Goal: Task Accomplishment & Management: Manage account settings

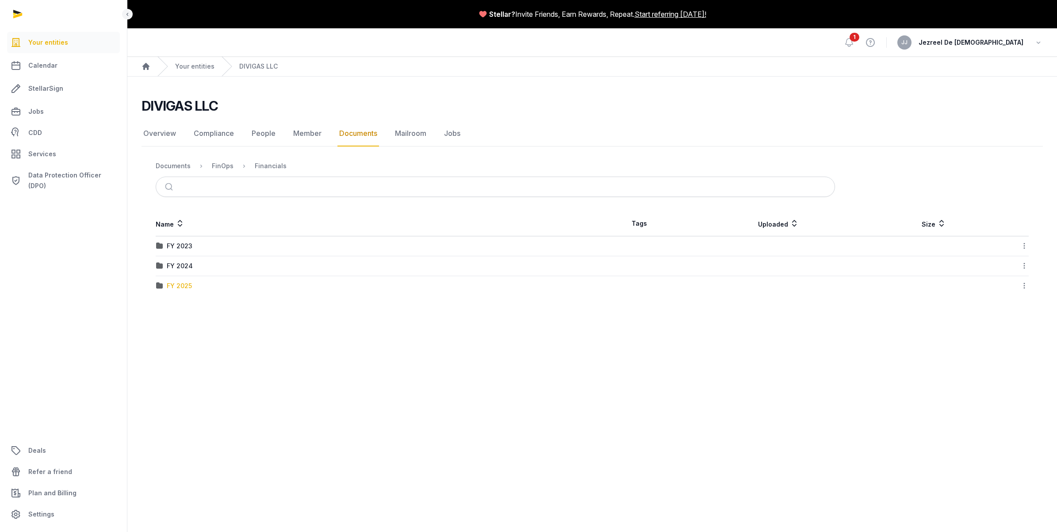
click at [182, 286] on div "FY 2025" at bounding box center [179, 285] width 25 height 9
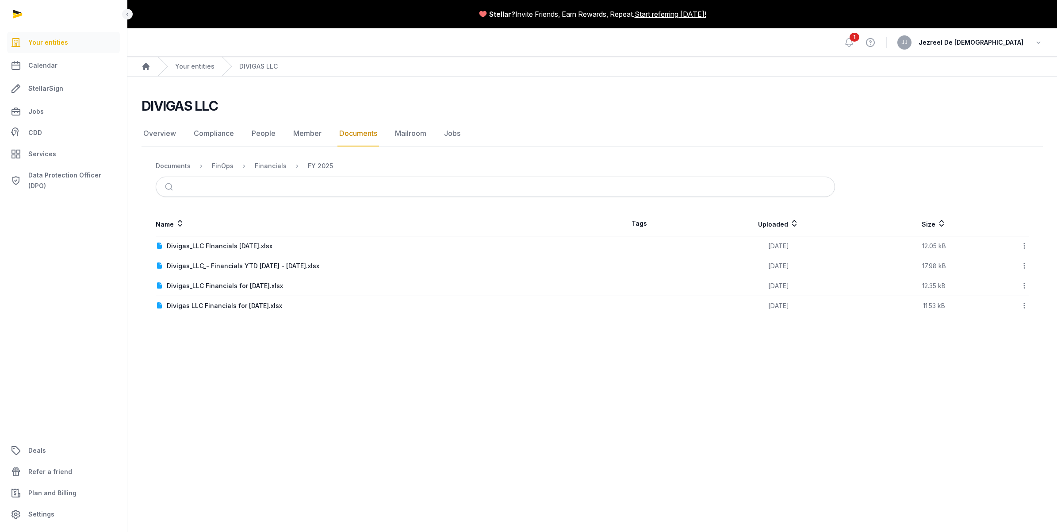
drag, startPoint x: 555, startPoint y: 350, endPoint x: 820, endPoint y: 312, distance: 268.0
click at [558, 349] on main "Stellar? Invite Friends, Earn Rewards, Repeat. Start referring [DATE]! Open sid…" at bounding box center [528, 266] width 1057 height 532
click at [192, 356] on main "Stellar? Invite Friends, Earn Rewards, Repeat. Start referring [DATE]! Open sid…" at bounding box center [528, 266] width 1057 height 532
drag, startPoint x: 218, startPoint y: 419, endPoint x: 199, endPoint y: 368, distance: 55.0
click at [199, 366] on main "Stellar? Invite Friends, Earn Rewards, Repeat. Start referring [DATE]! Open sid…" at bounding box center [528, 266] width 1057 height 532
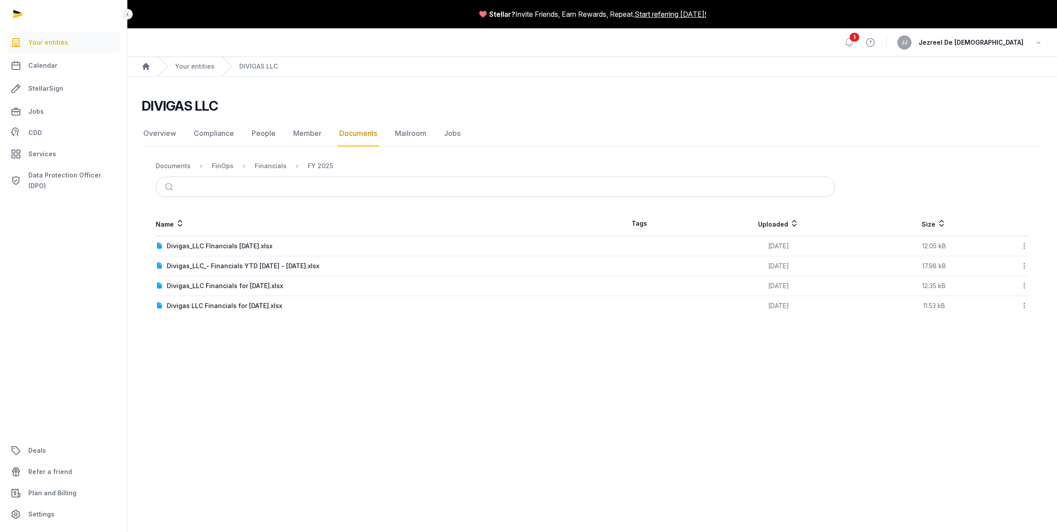
click at [193, 362] on main "Stellar? Invite Friends, Earn Rewards, Repeat. Start referring [DATE]! Open sid…" at bounding box center [528, 266] width 1057 height 532
click at [326, 165] on div "FY 2025" at bounding box center [320, 165] width 25 height 9
click at [283, 164] on div "Financials" at bounding box center [271, 165] width 32 height 9
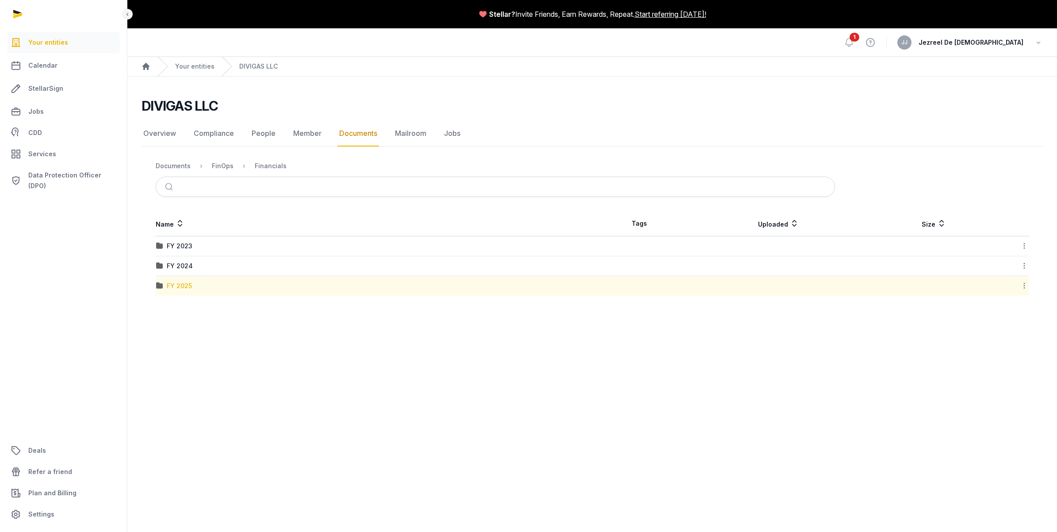
click at [183, 286] on div "FY 2025" at bounding box center [179, 285] width 25 height 9
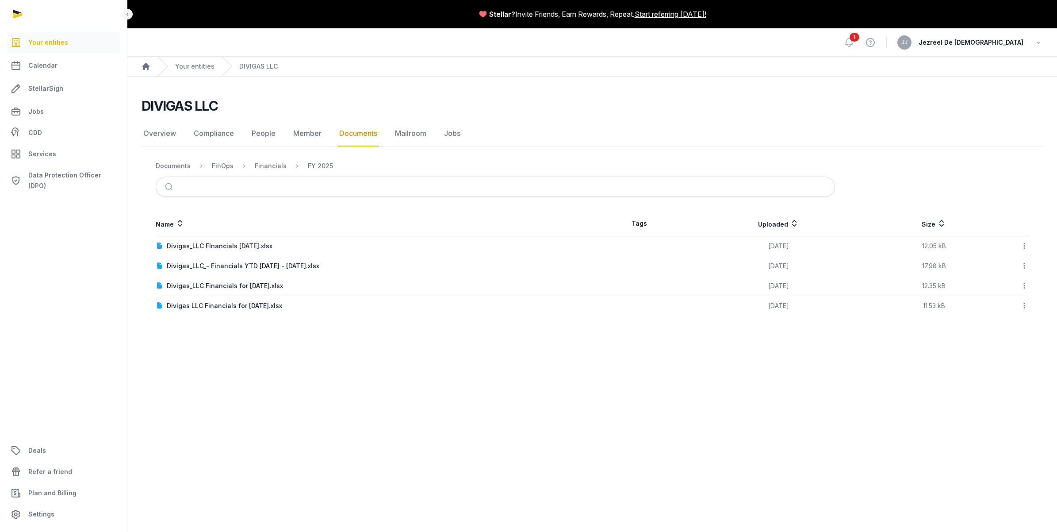
click at [182, 170] on ol "Documents FinOps Financials FY 2025" at bounding box center [244, 166] width 177 height 11
click at [182, 166] on div "Documents" at bounding box center [173, 165] width 35 height 9
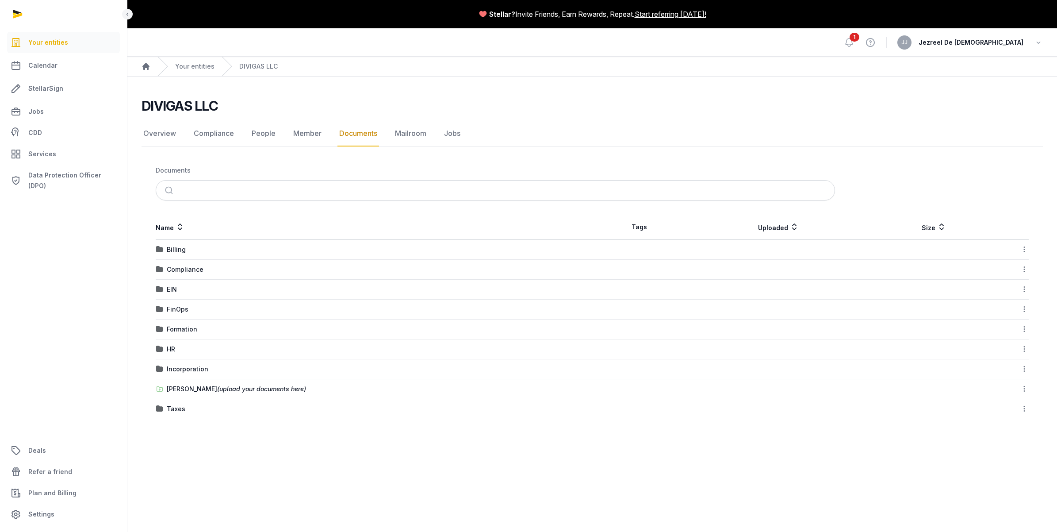
click at [180, 311] on div "FinOps" at bounding box center [178, 309] width 22 height 9
click at [186, 259] on td "Financials" at bounding box center [374, 266] width 437 height 20
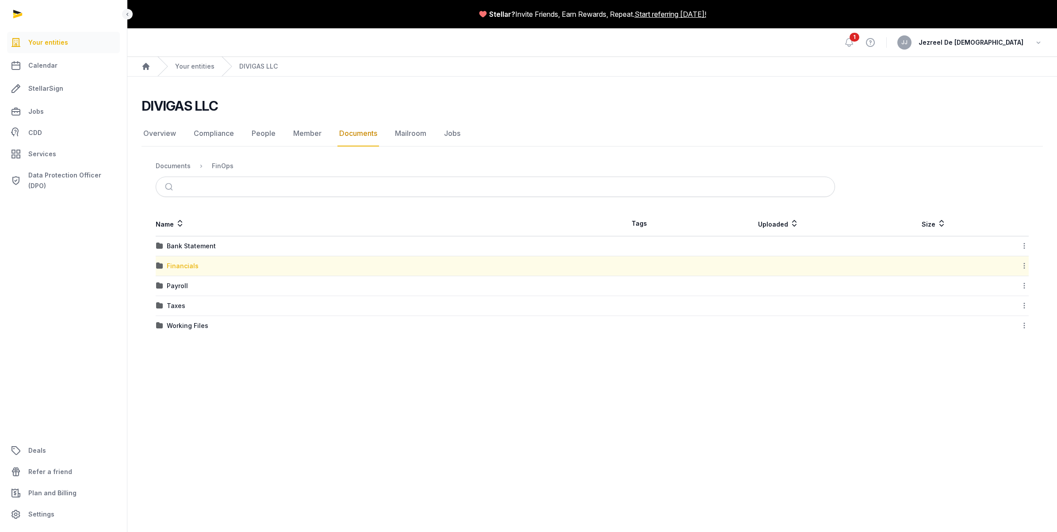
click at [186, 266] on div "Financials" at bounding box center [183, 265] width 32 height 9
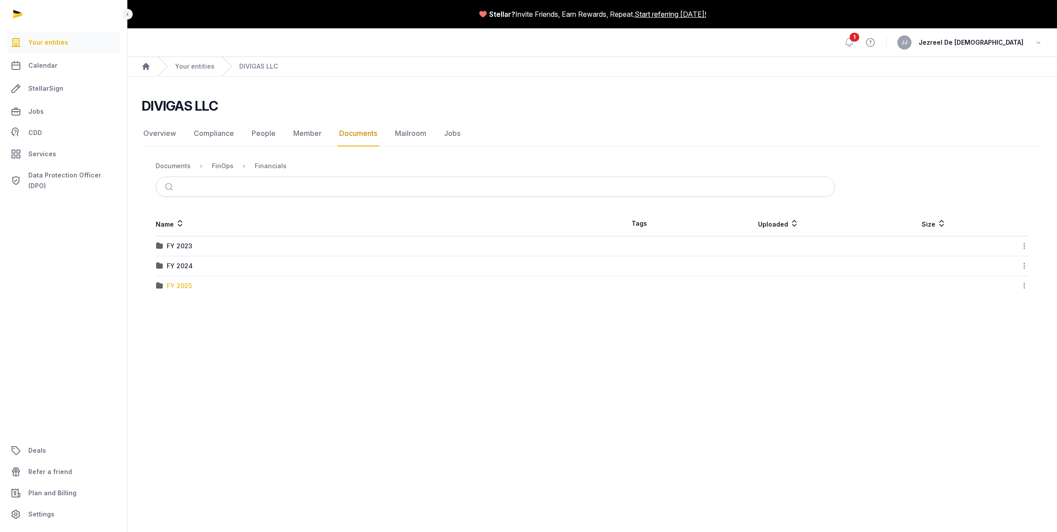
click at [187, 284] on div "FY 2025" at bounding box center [179, 285] width 25 height 9
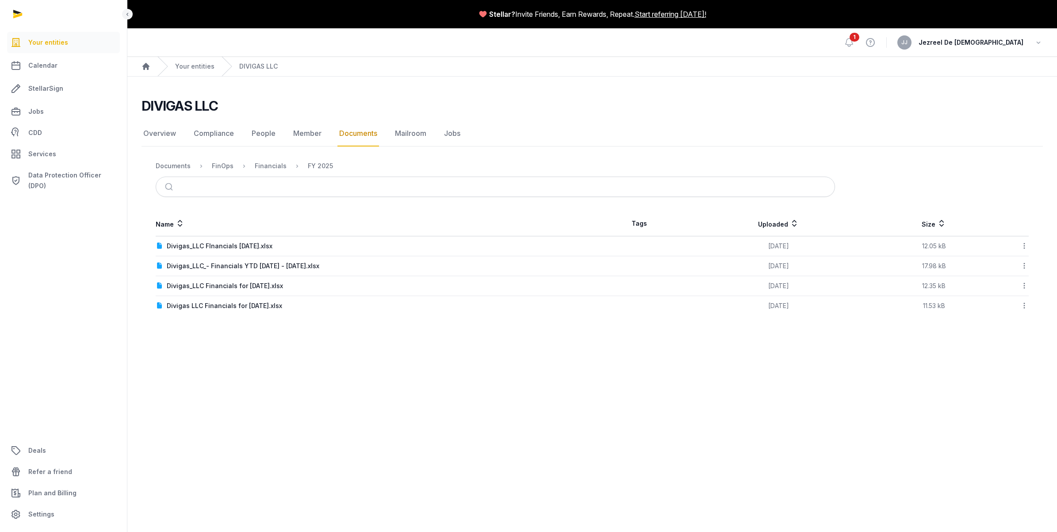
click at [490, 367] on main "Stellar? Invite Friends, Earn Rewards, Repeat. Start referring [DATE]! Open sid…" at bounding box center [528, 266] width 1057 height 532
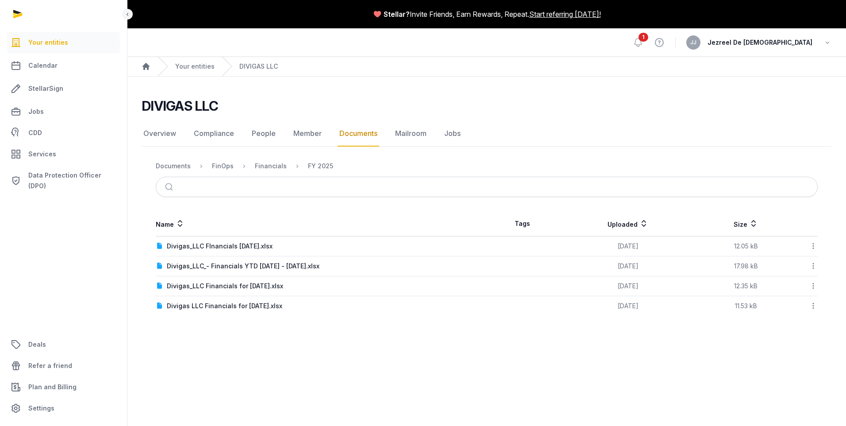
click at [571, 154] on div "DIVIGAS LLC Documents Overview Compliance People Member Documents Mailroom Jobs…" at bounding box center [486, 207] width 718 height 218
click at [648, 41] on span "1" at bounding box center [643, 37] width 10 height 9
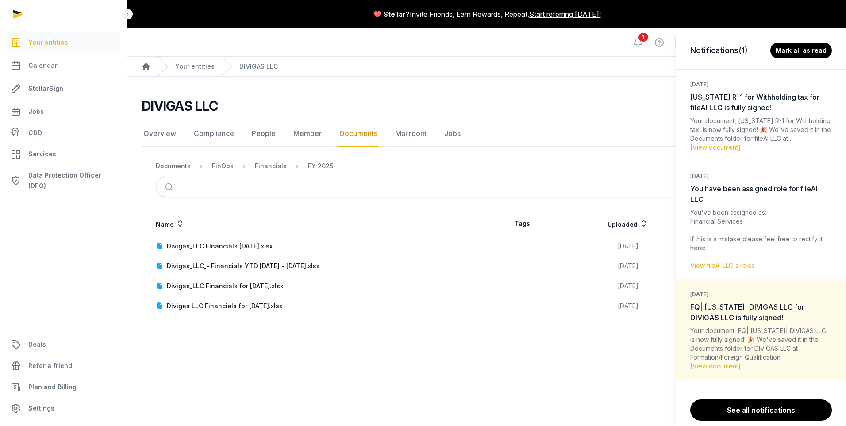
drag, startPoint x: 601, startPoint y: 60, endPoint x: 590, endPoint y: 73, distance: 17.6
click at [601, 61] on div "Notifications (1) [PERSON_NAME] all as read [DATE] [US_STATE] R-1 for Withholdi…" at bounding box center [423, 213] width 846 height 426
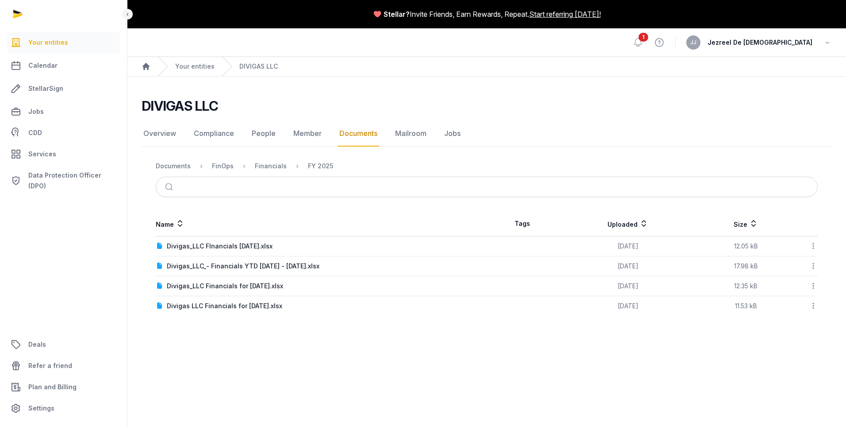
click at [278, 348] on main "Stellar? Invite Friends, Earn Rewards, Repeat. Start referring [DATE]! Open sid…" at bounding box center [423, 213] width 846 height 426
click at [817, 245] on td "Download" at bounding box center [805, 246] width 24 height 20
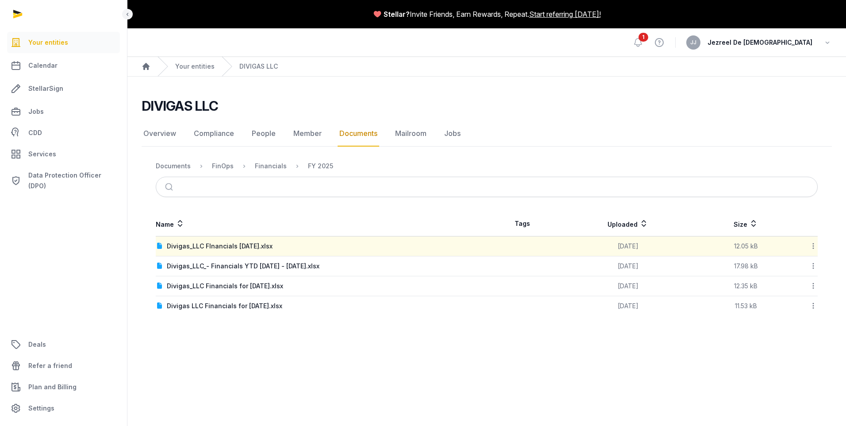
click at [815, 245] on icon at bounding box center [813, 245] width 8 height 9
click at [513, 349] on main "Stellar? Invite Friends, Earn Rewards, Repeat. Start referring [DATE]! Open sid…" at bounding box center [423, 213] width 846 height 426
drag, startPoint x: 337, startPoint y: 315, endPoint x: 304, endPoint y: 326, distance: 34.8
click at [303, 327] on main "DIVIGAS LLC Documents Overview Compliance People Member Documents Mailroom Jobs…" at bounding box center [486, 205] width 718 height 257
click at [323, 166] on div "FY 2025" at bounding box center [320, 165] width 25 height 9
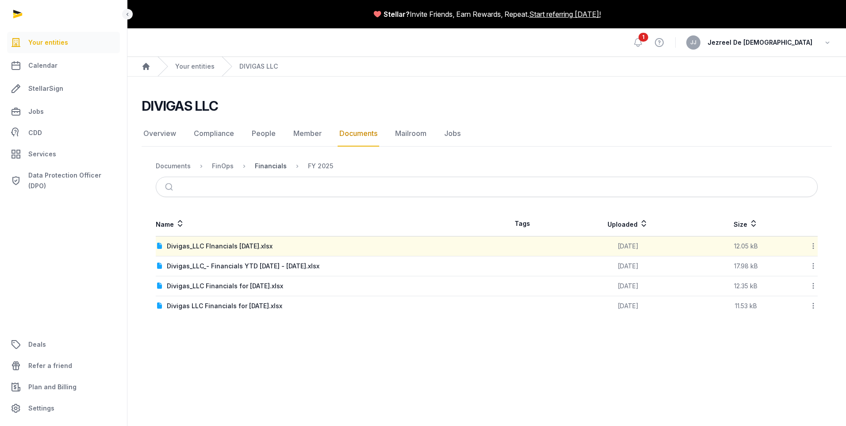
click at [272, 166] on div "Financials" at bounding box center [271, 165] width 32 height 9
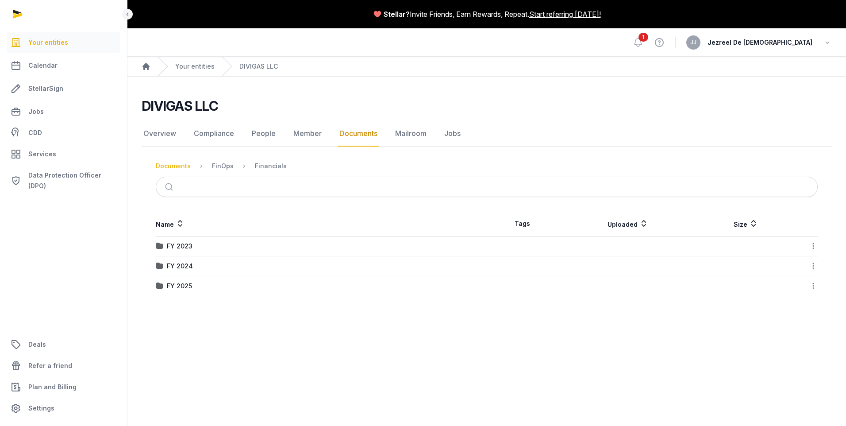
click at [184, 168] on div "Documents" at bounding box center [173, 165] width 35 height 9
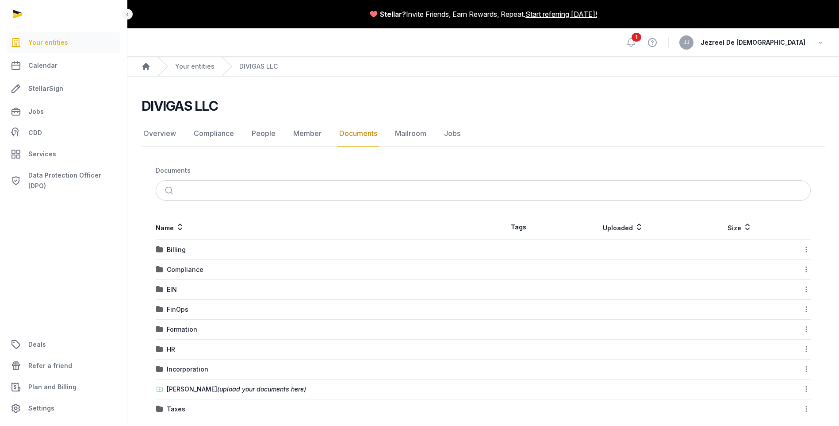
scroll to position [11, 0]
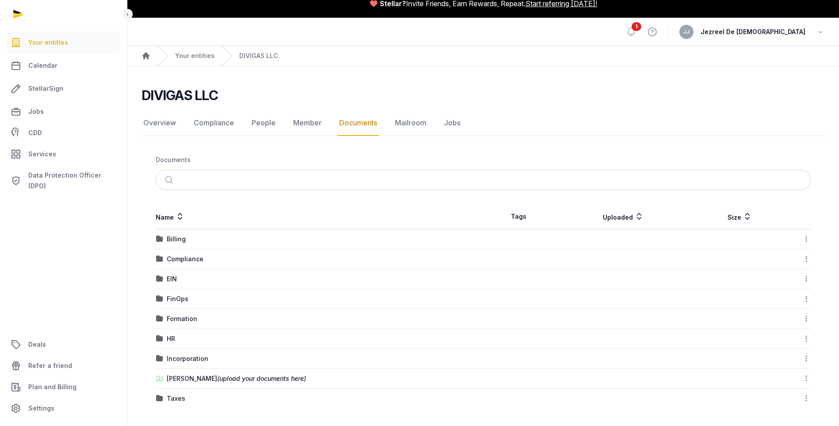
click at [295, 203] on div "Documents Name Tags Uploaded Size Billing Download Folder Compliance Download F…" at bounding box center [483, 279] width 683 height 258
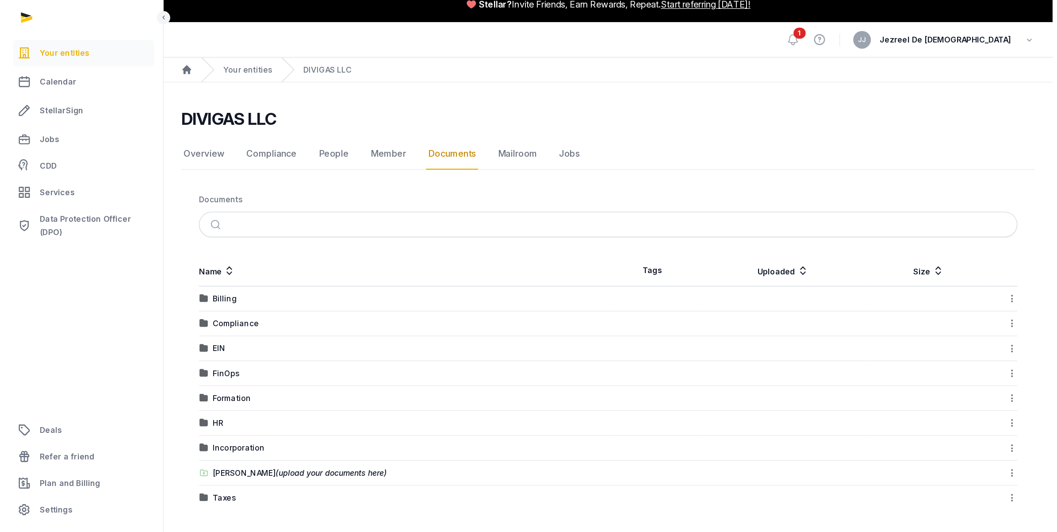
scroll to position [0, 0]
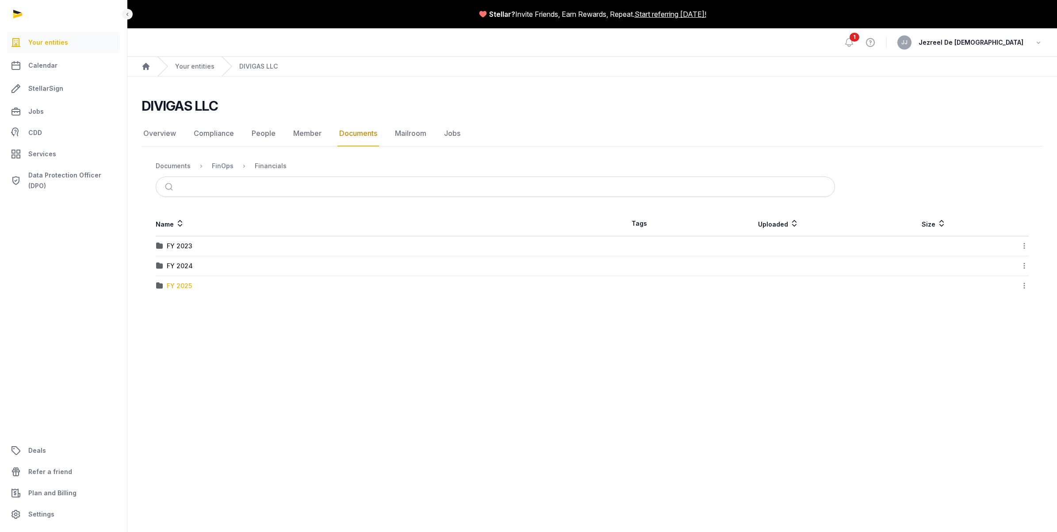
click at [167, 286] on div "FY 2025" at bounding box center [179, 285] width 25 height 9
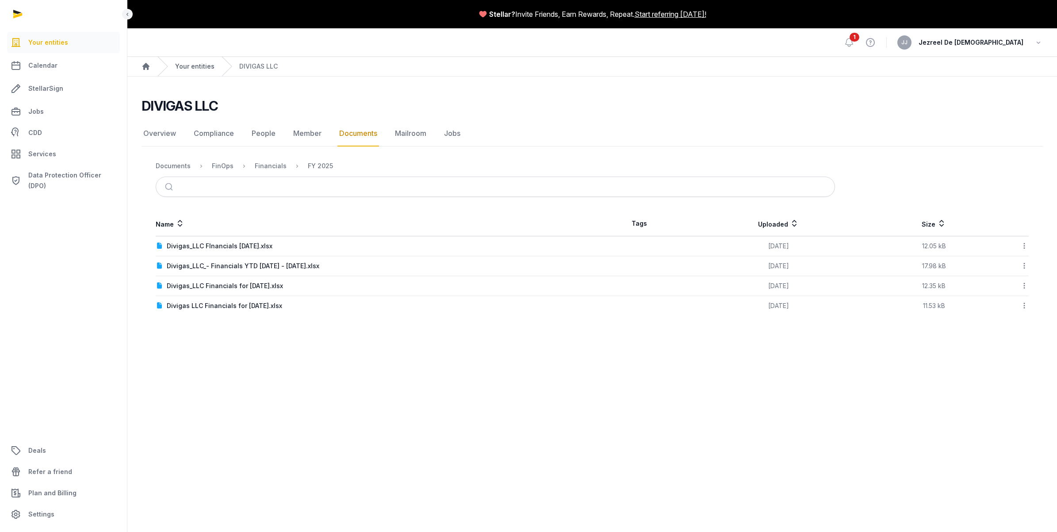
click at [185, 64] on link "Your entities" at bounding box center [194, 66] width 39 height 9
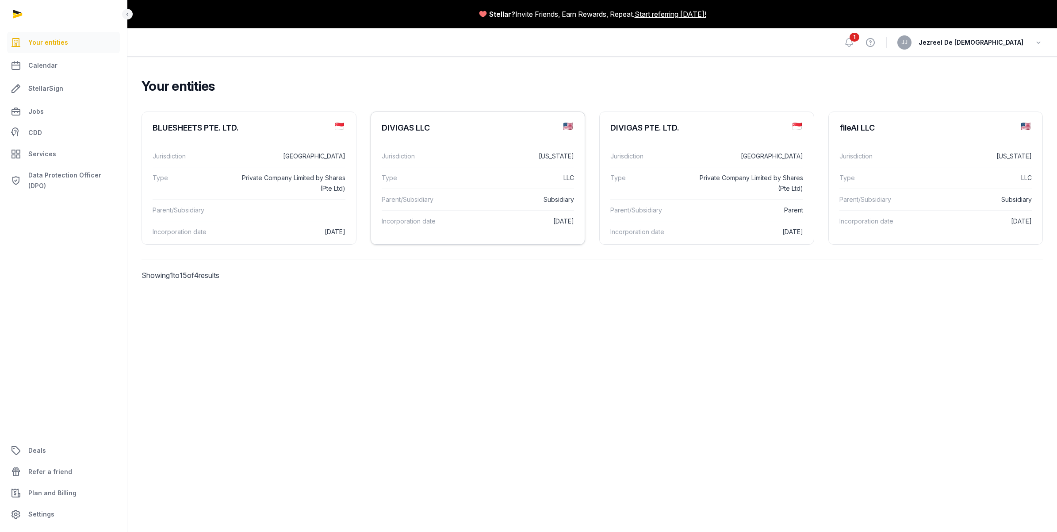
click at [434, 146] on div "Jurisdiction Delaware" at bounding box center [478, 156] width 193 height 21
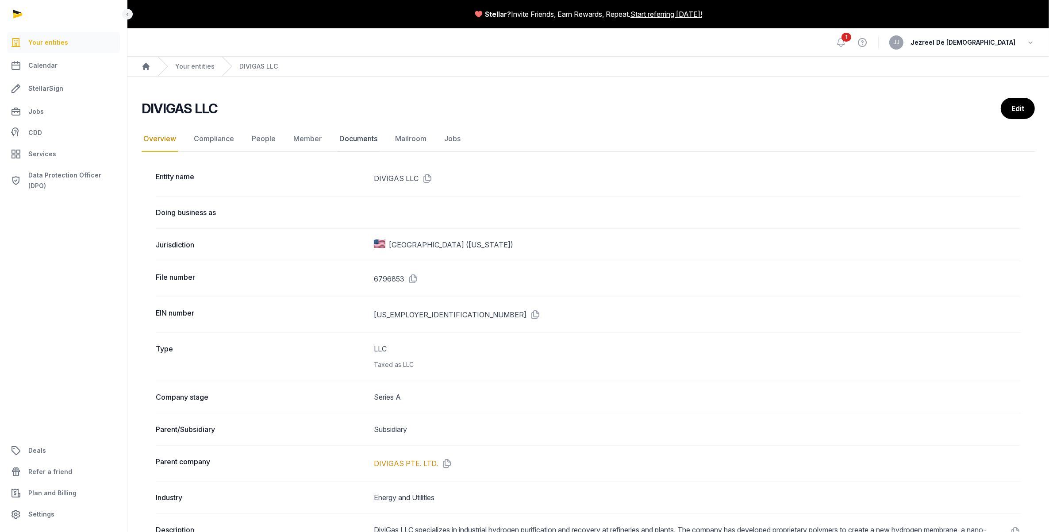
click at [348, 137] on link "Documents" at bounding box center [358, 139] width 42 height 26
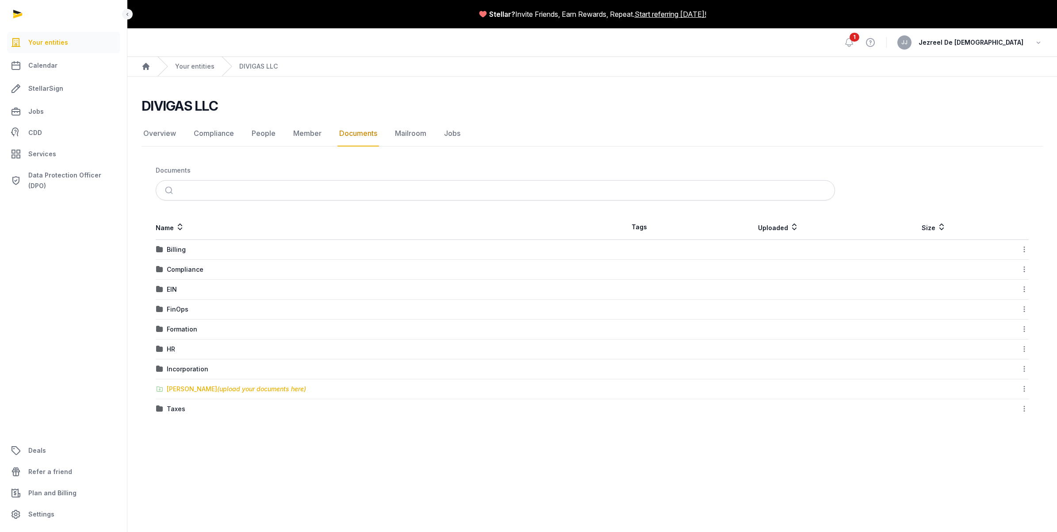
click at [203, 385] on div "Shared Folder (upload your documents here)" at bounding box center [236, 388] width 139 height 9
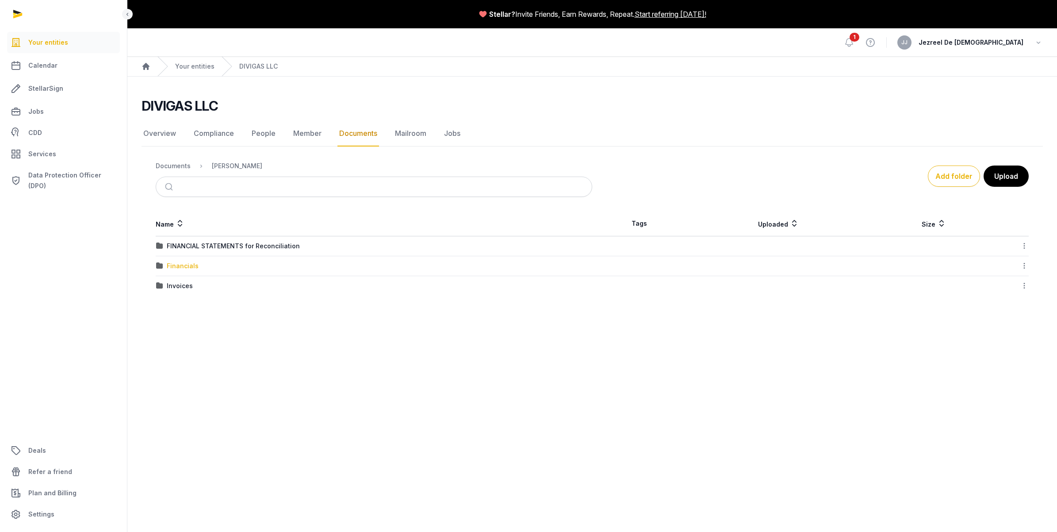
click at [180, 267] on div "Financials" at bounding box center [183, 265] width 32 height 9
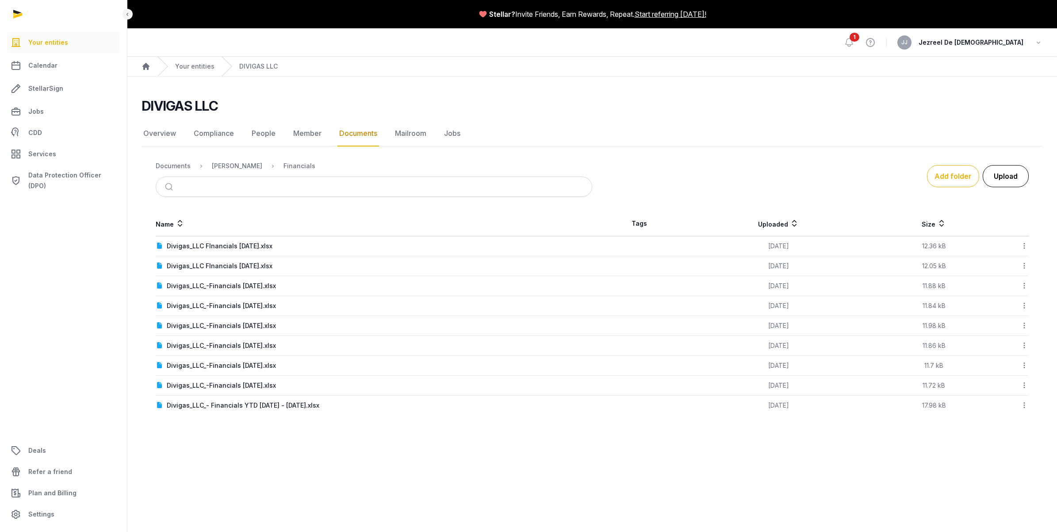
click at [994, 177] on button "Upload" at bounding box center [1006, 176] width 46 height 22
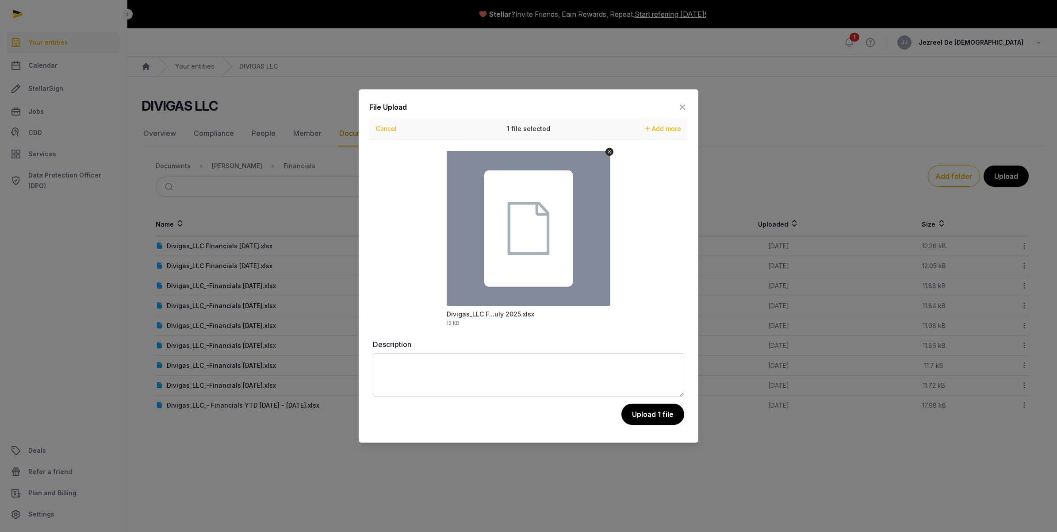
click at [639, 418] on button "Upload 1 file" at bounding box center [652, 413] width 63 height 21
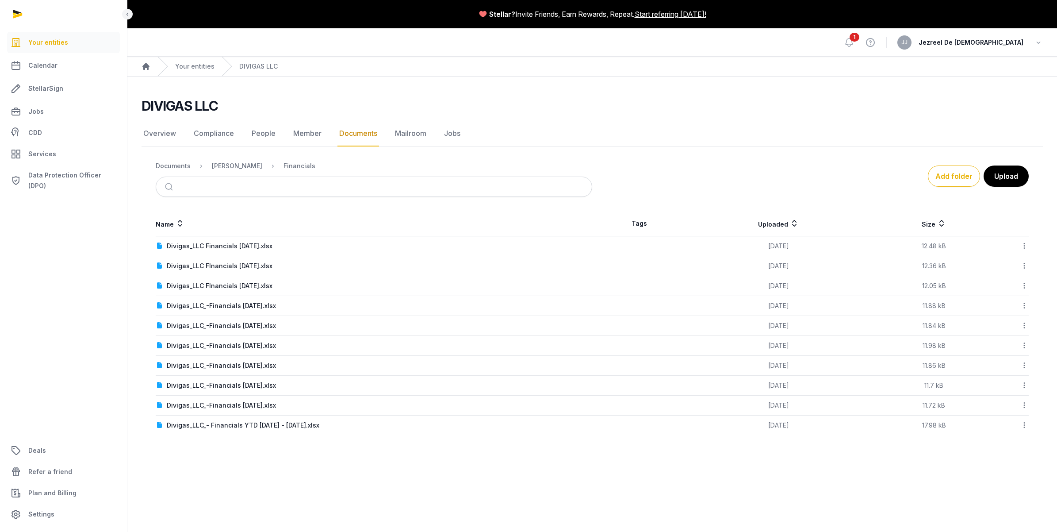
click at [892, 36] on div "1 View help JJ Jezreel De Jesus" at bounding box center [592, 42] width 901 height 28
click at [859, 37] on span "1" at bounding box center [855, 37] width 10 height 9
